Goal: Navigation & Orientation: Find specific page/section

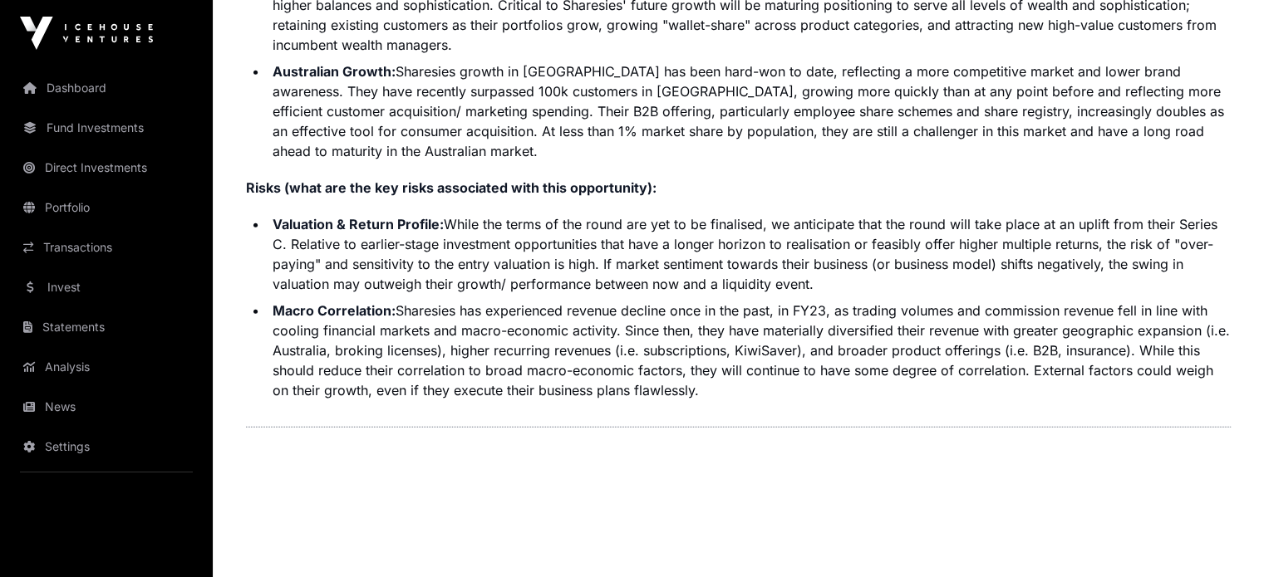
scroll to position [4263, 0]
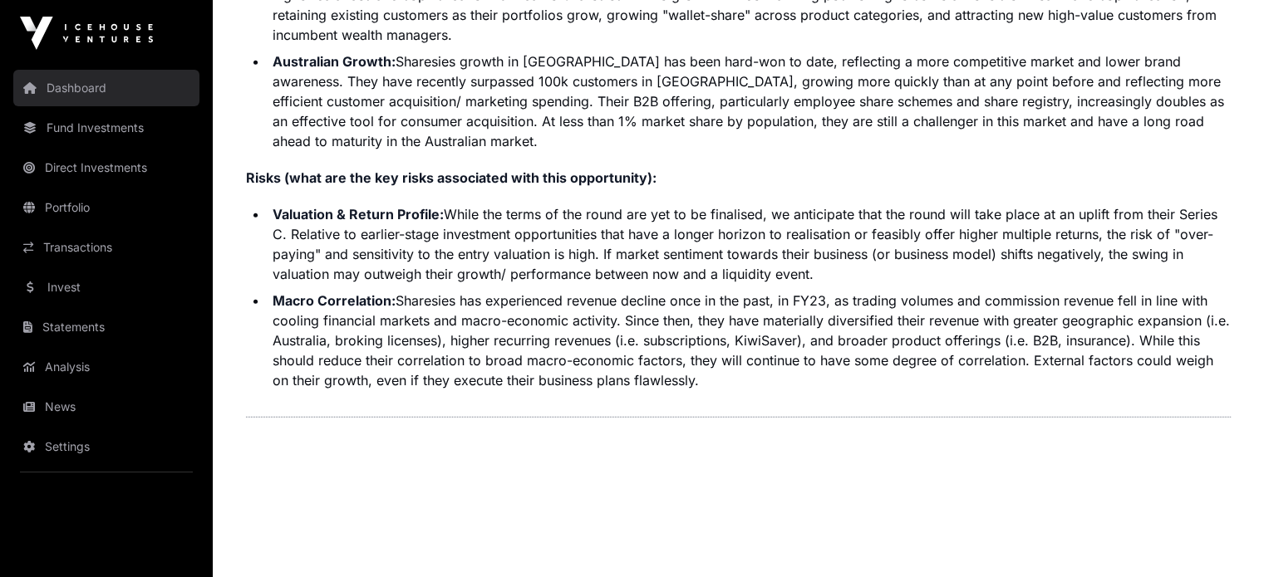
click at [70, 91] on link "Dashboard" at bounding box center [106, 88] width 186 height 37
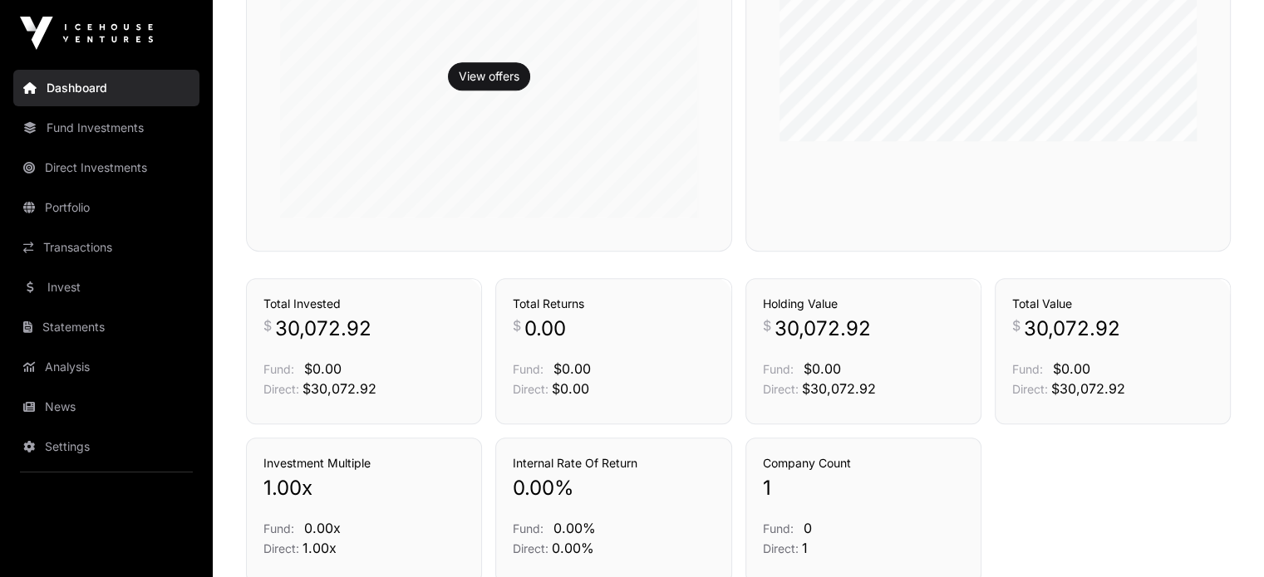
scroll to position [990, 0]
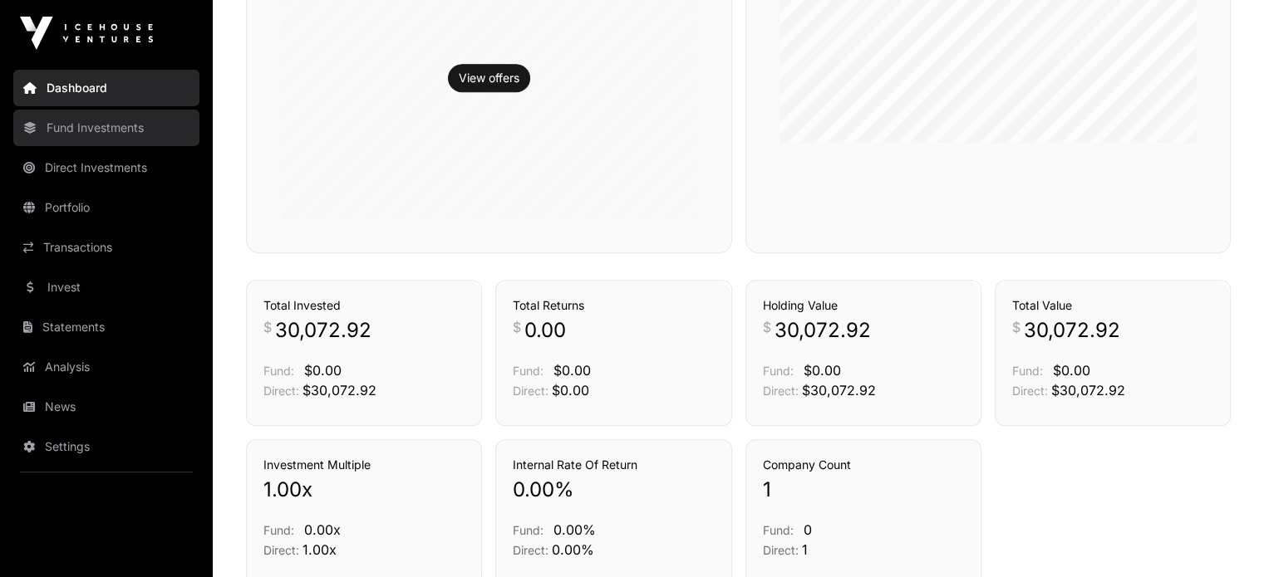
click at [76, 125] on link "Fund Investments" at bounding box center [106, 128] width 186 height 37
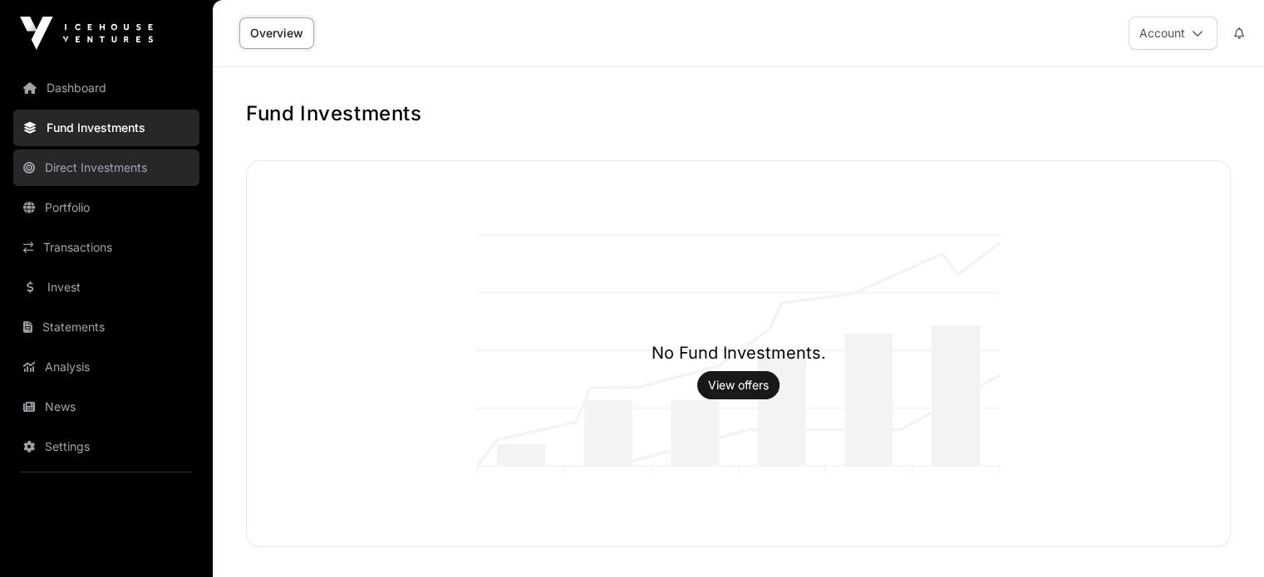
click at [86, 169] on link "Direct Investments" at bounding box center [106, 168] width 186 height 37
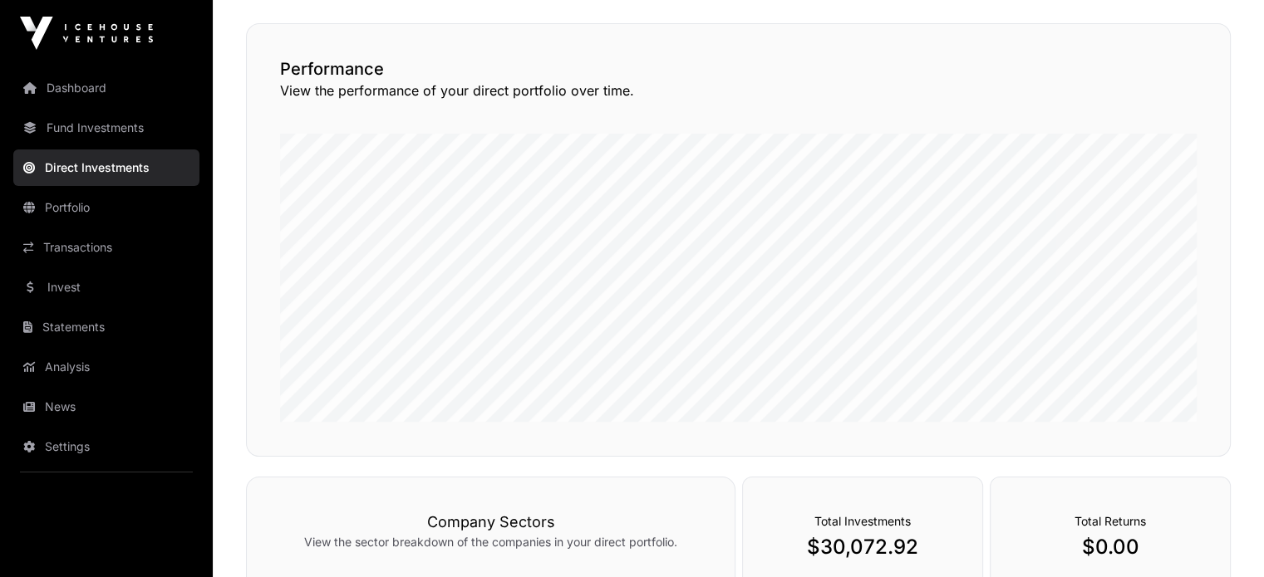
scroll to position [106, 0]
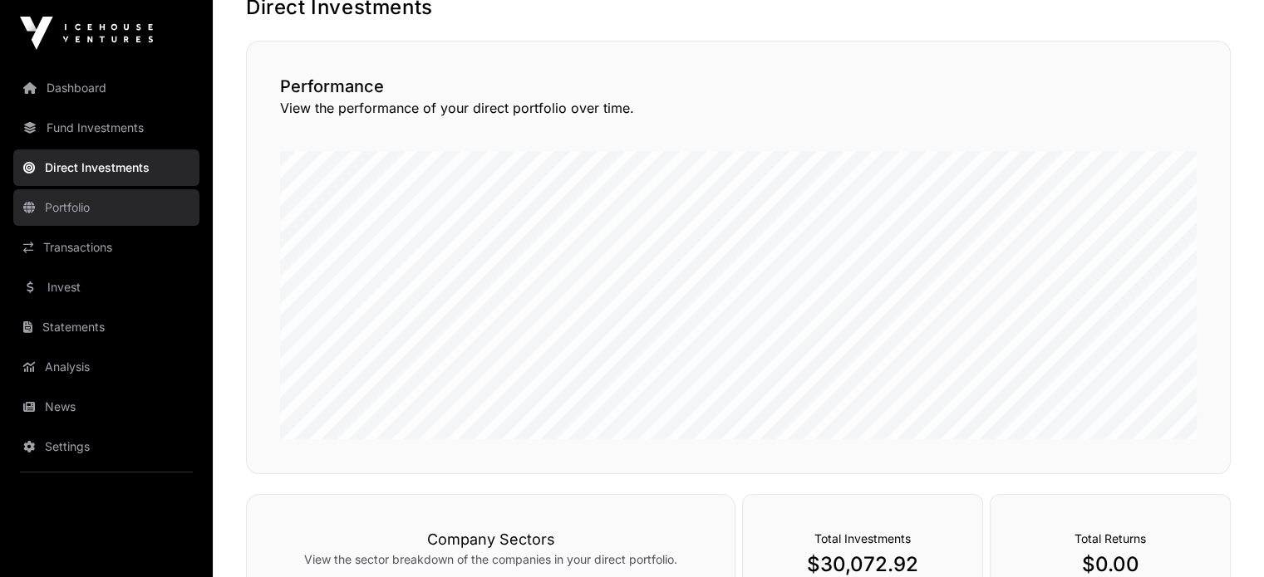
click at [75, 202] on link "Portfolio" at bounding box center [106, 207] width 186 height 37
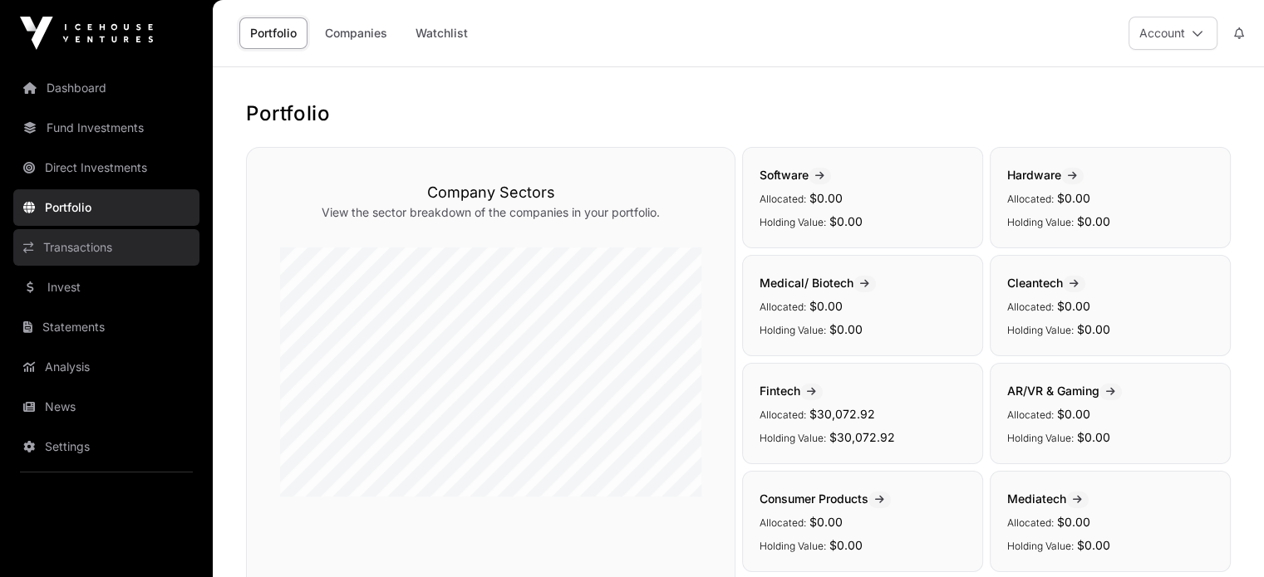
click at [89, 247] on link "Transactions" at bounding box center [106, 247] width 186 height 37
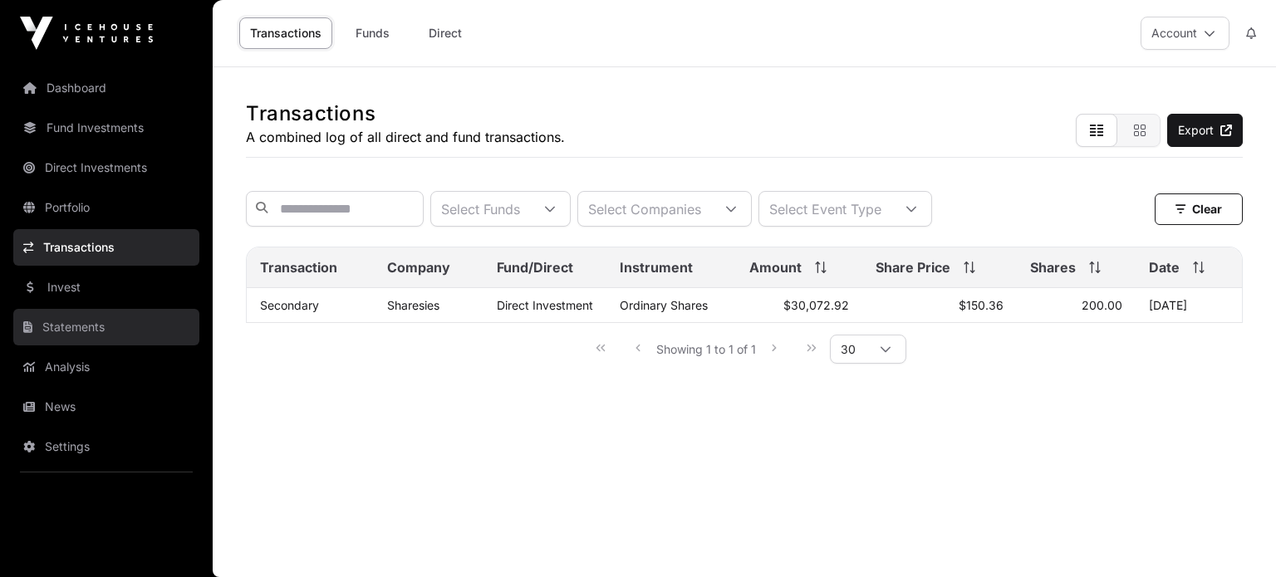
click at [91, 320] on link "Statements" at bounding box center [106, 327] width 186 height 37
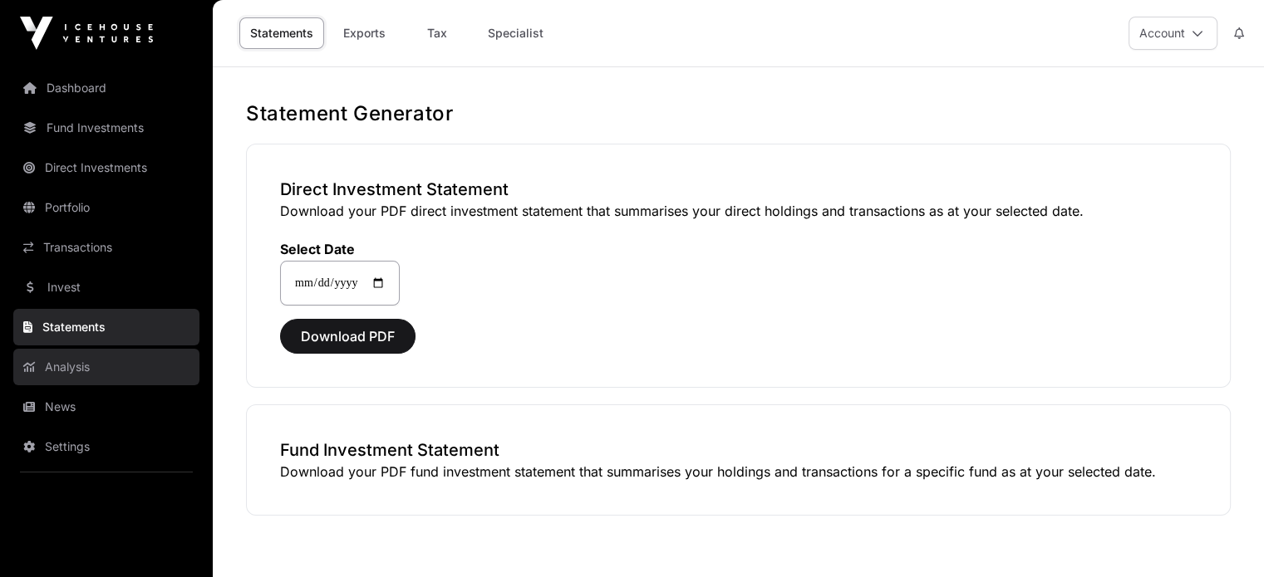
click at [83, 365] on link "Analysis" at bounding box center [106, 367] width 186 height 37
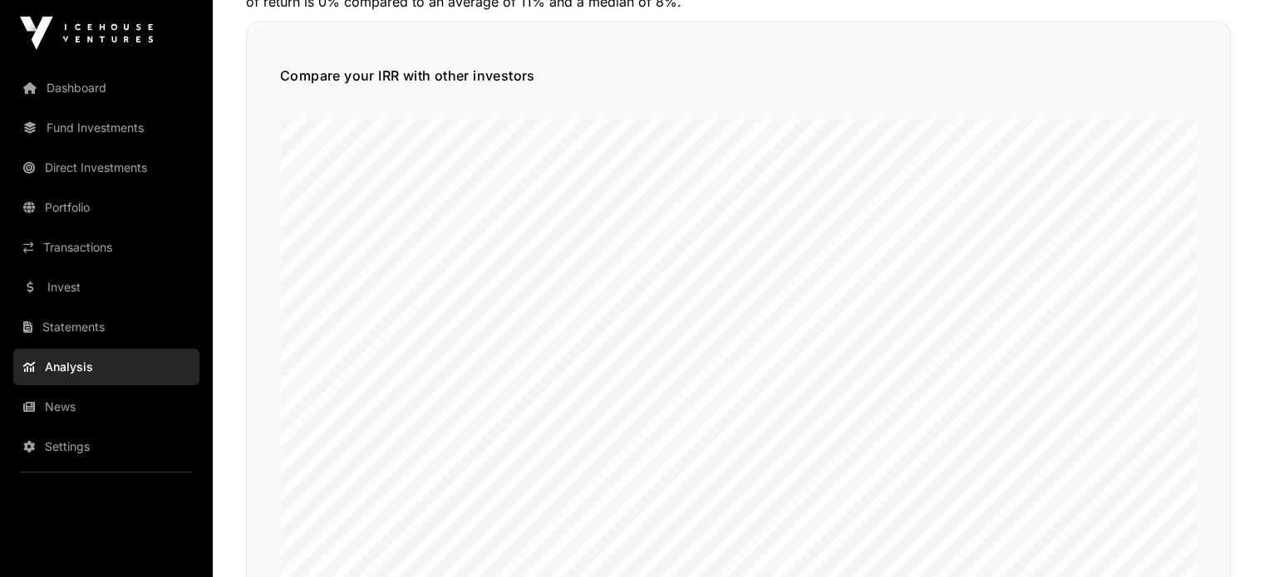
scroll to position [223, 0]
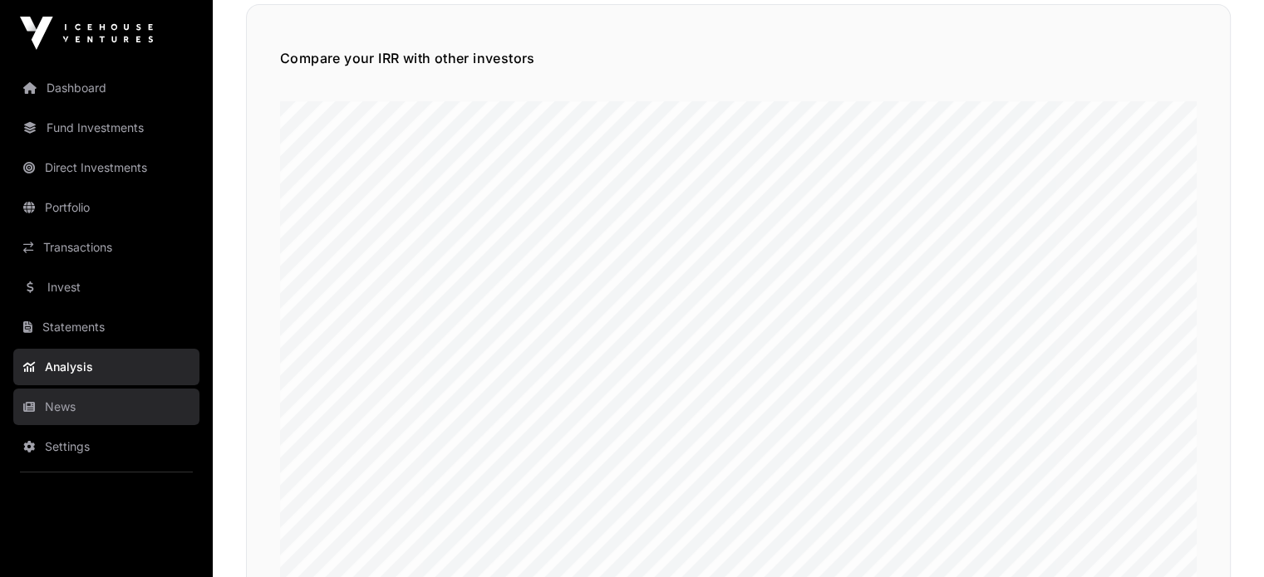
click at [73, 408] on link "News" at bounding box center [106, 407] width 186 height 37
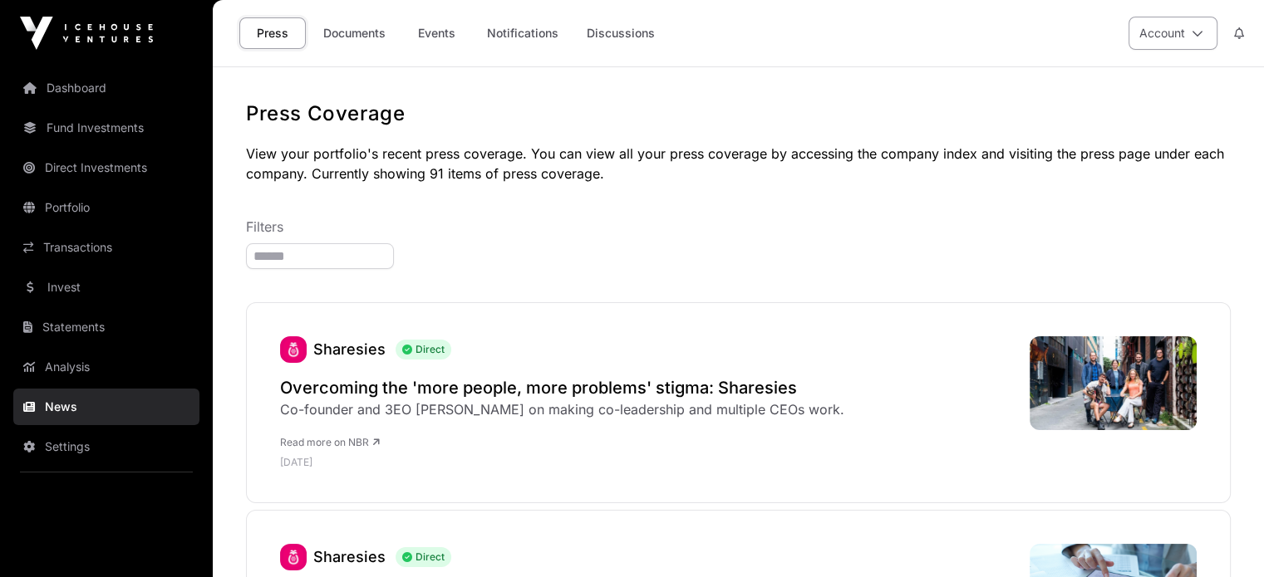
click at [1200, 35] on icon at bounding box center [1197, 33] width 12 height 12
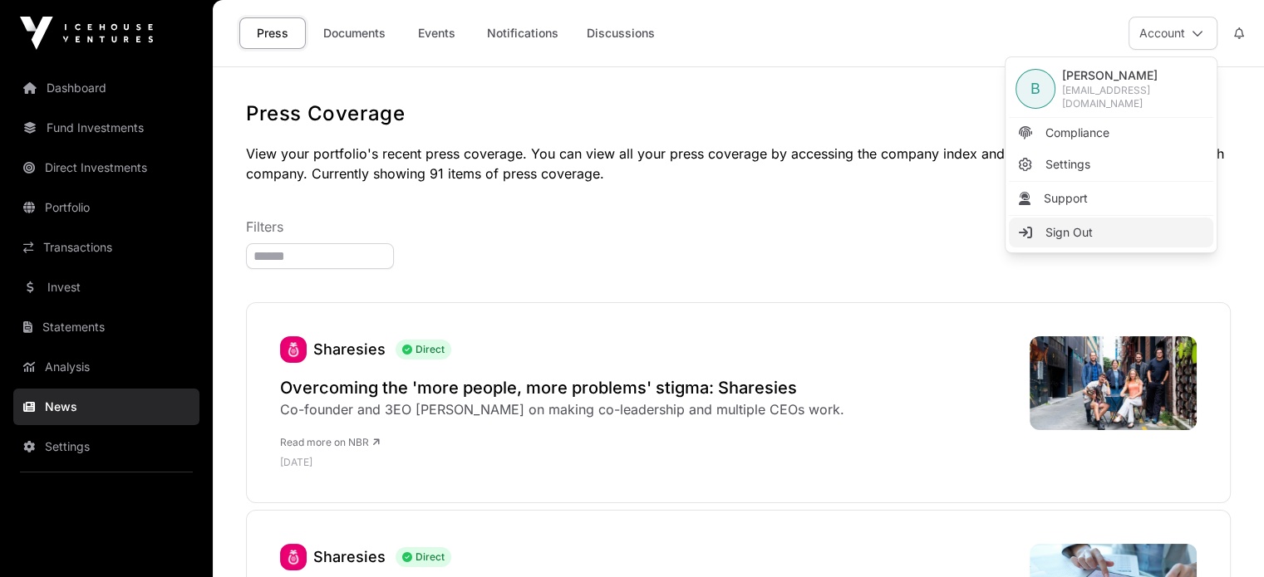
click at [1063, 231] on span "Sign Out" at bounding box center [1068, 232] width 47 height 17
